Goal: Navigation & Orientation: Find specific page/section

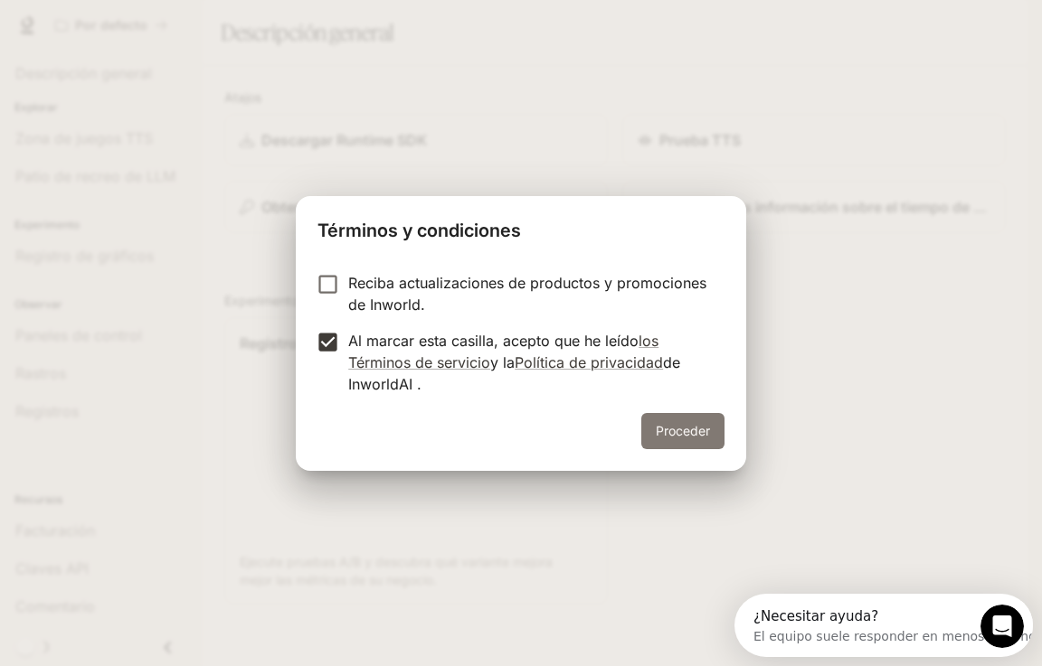
click at [691, 426] on font "Proceder" at bounding box center [683, 430] width 54 height 15
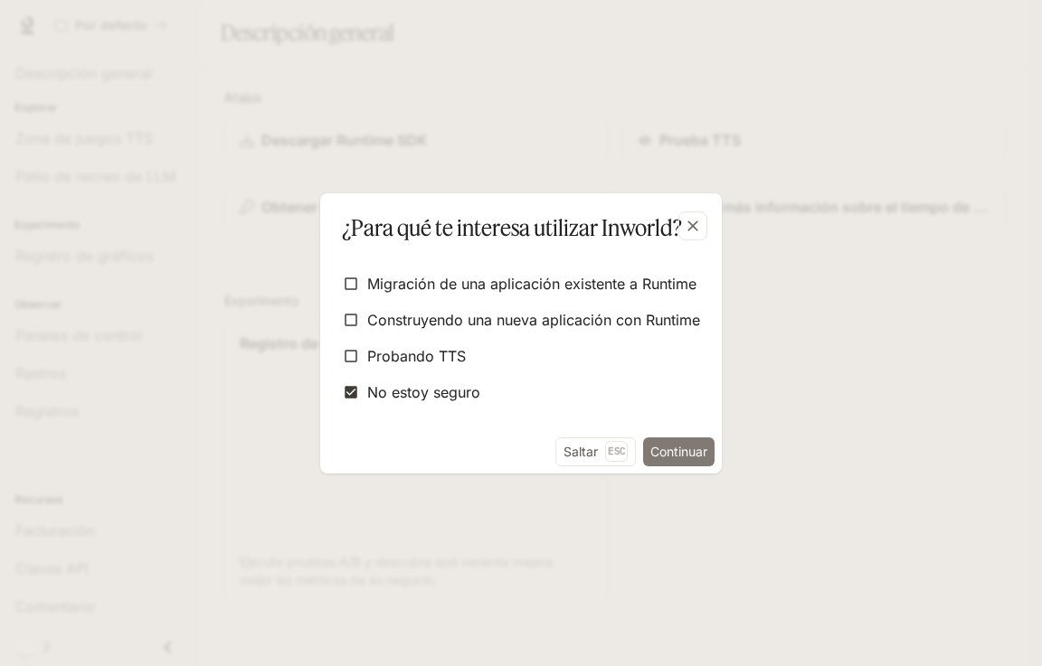
click at [689, 454] on font "Continuar" at bounding box center [678, 451] width 57 height 15
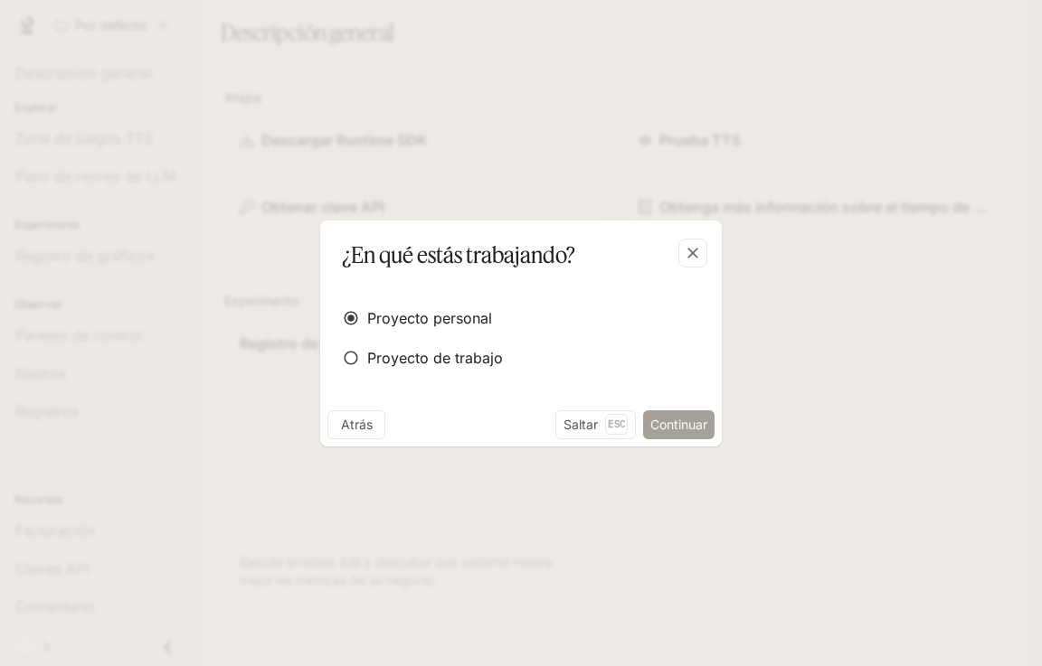
click at [700, 428] on font "Continuar" at bounding box center [678, 424] width 57 height 15
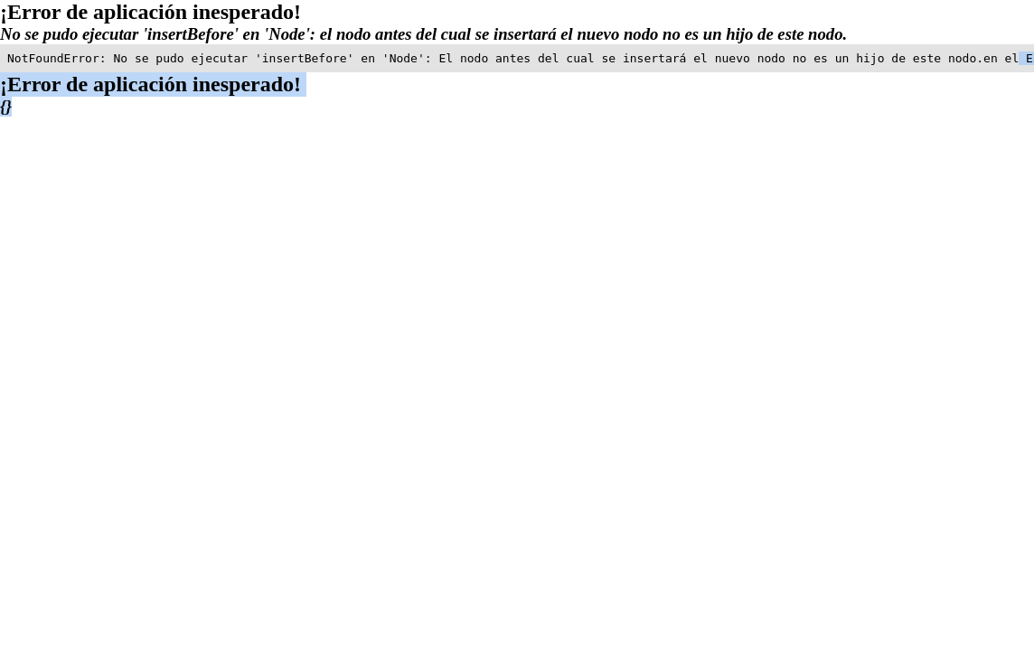
scroll to position [128, 0]
drag, startPoint x: 33, startPoint y: 77, endPoint x: 747, endPoint y: 573, distance: 869.2
click at [727, 117] on body "¡Error de aplicación inesperado! No se pudo ejecutar 'insertBefore' en 'Node': …" at bounding box center [517, 58] width 1034 height 117
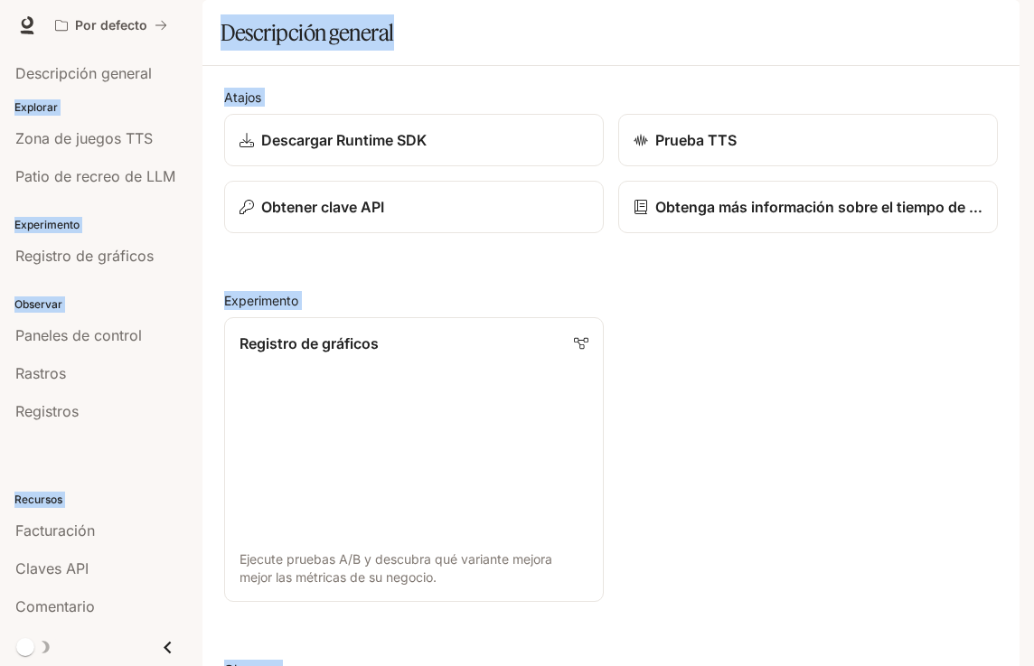
click at [673, 61] on section "Descripción general" at bounding box center [611, 33] width 817 height 66
click at [768, 29] on font "Tiempo de ejecución" at bounding box center [782, 24] width 130 height 15
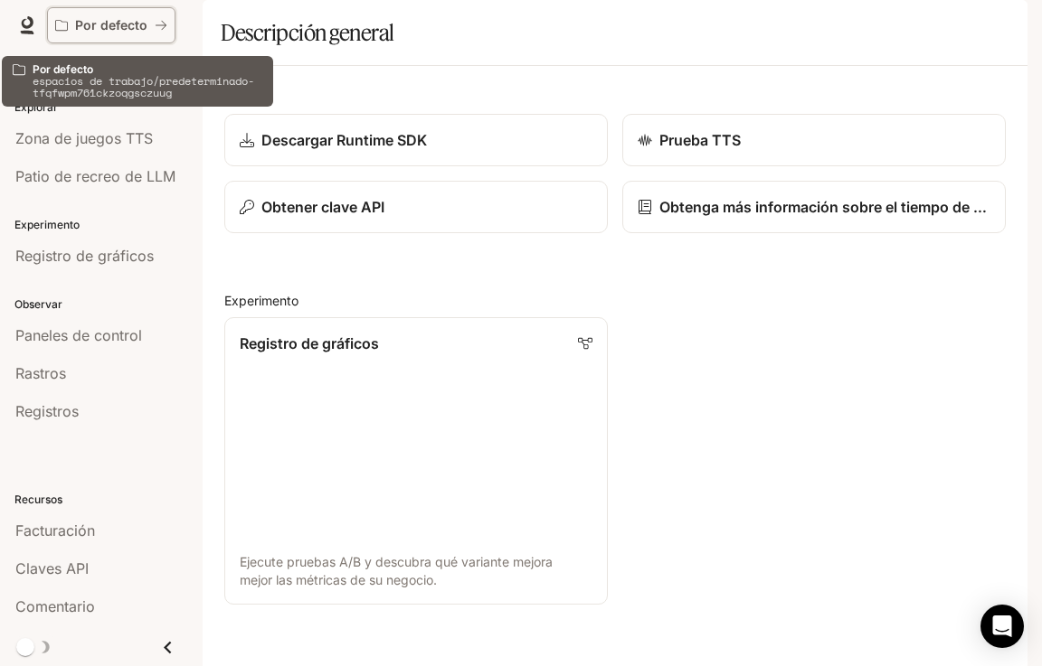
click at [63, 21] on icon "Todos los espacios de trabajo" at bounding box center [61, 25] width 13 height 13
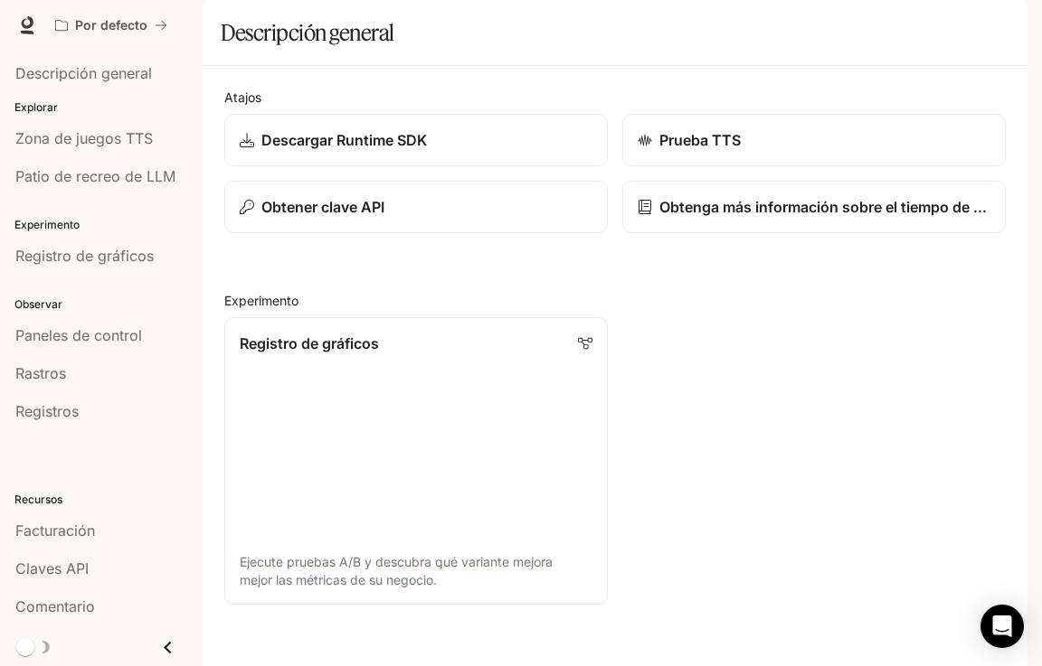
scroll to position [20, 0]
click at [116, 71] on font "Descripción general" at bounding box center [83, 73] width 137 height 18
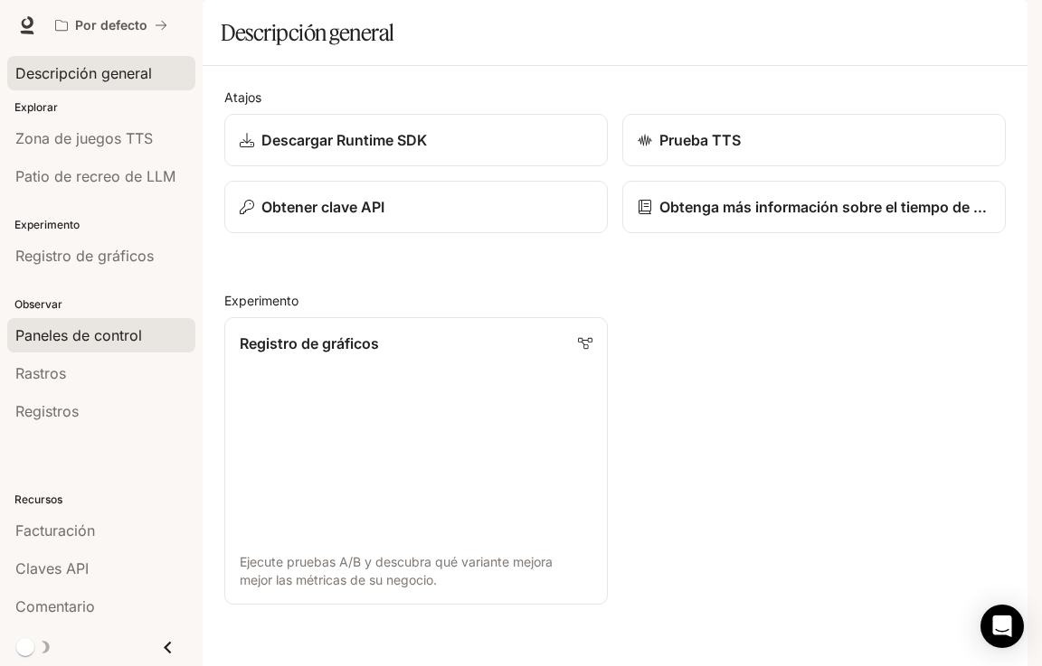
click at [119, 329] on font "Paneles de control" at bounding box center [78, 335] width 127 height 18
